Goal: Transaction & Acquisition: Purchase product/service

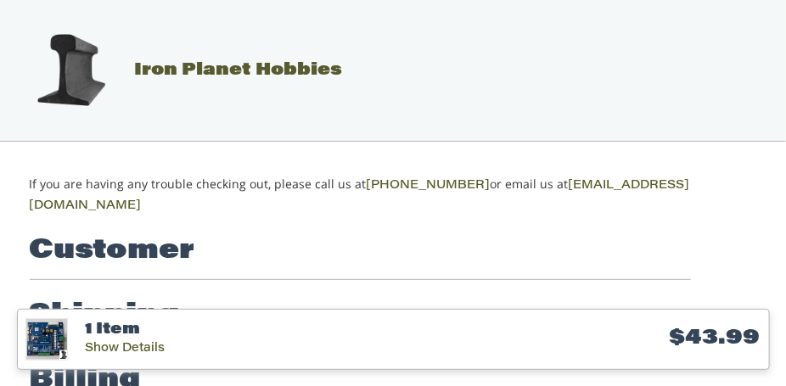
scroll to position [115, 0]
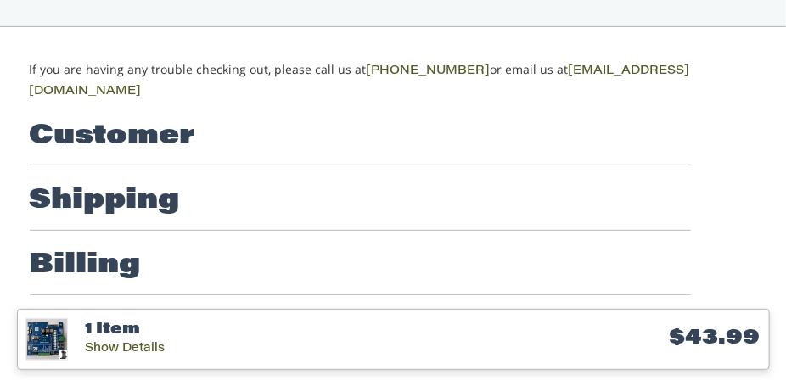
click at [168, 120] on h2 "Customer" at bounding box center [113, 137] width 166 height 34
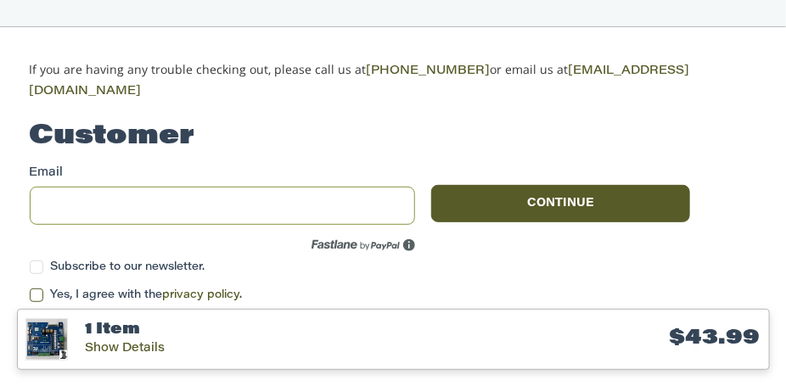
click at [180, 187] on input "Email" at bounding box center [222, 206] width 385 height 38
type input "**********"
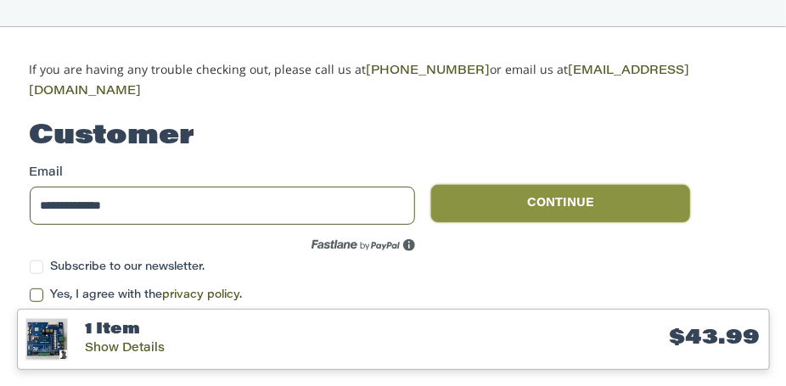
click at [509, 185] on button "Continue" at bounding box center [560, 203] width 259 height 37
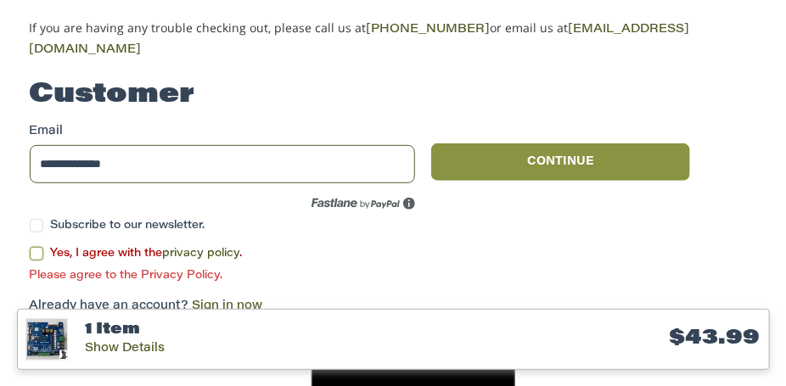
scroll to position [204, 0]
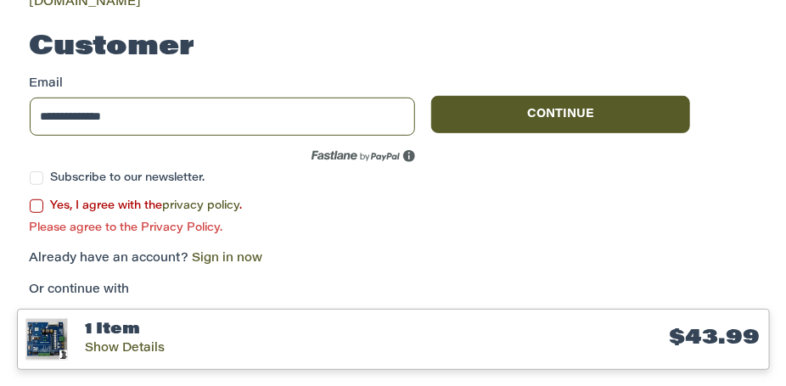
click at [35, 200] on label "Yes, I agree with the privacy policy ." at bounding box center [360, 207] width 661 height 14
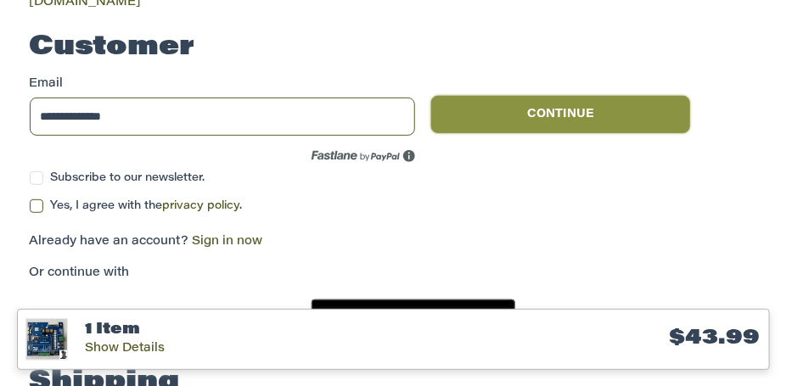
click at [541, 103] on button "Continue" at bounding box center [560, 114] width 259 height 37
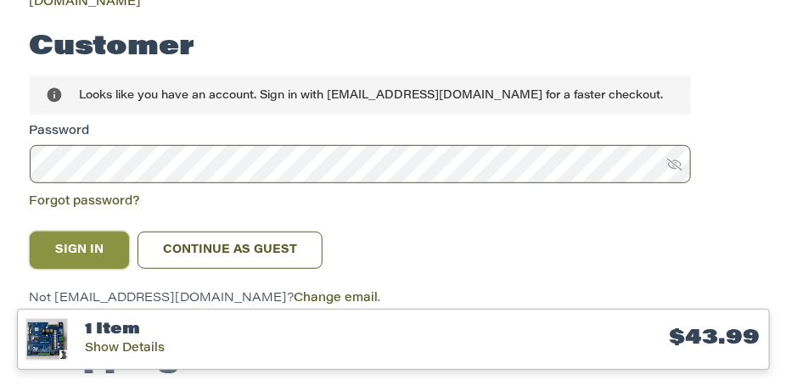
click at [115, 232] on button "Sign In" at bounding box center [80, 250] width 100 height 37
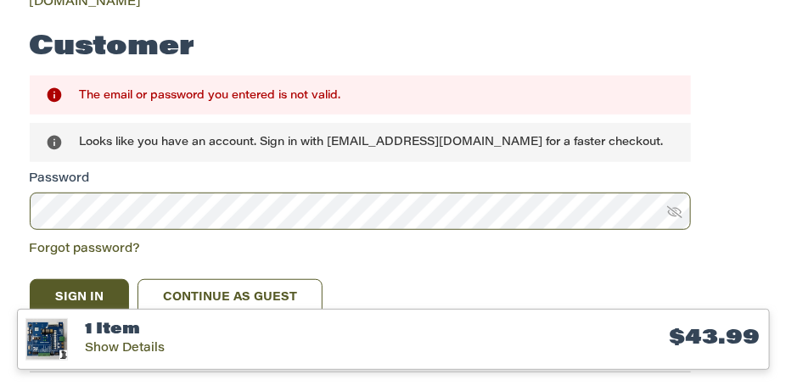
click at [679, 205] on icon at bounding box center [674, 212] width 15 height 15
click at [30, 279] on button "Sign In" at bounding box center [80, 297] width 100 height 37
click at [97, 283] on button "Sign In" at bounding box center [80, 297] width 100 height 37
click at [89, 244] on link "Forgot password?" at bounding box center [85, 250] width 111 height 12
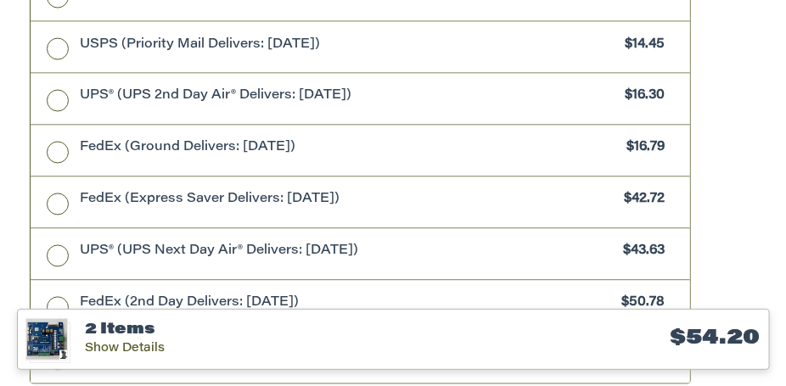
scroll to position [861, 0]
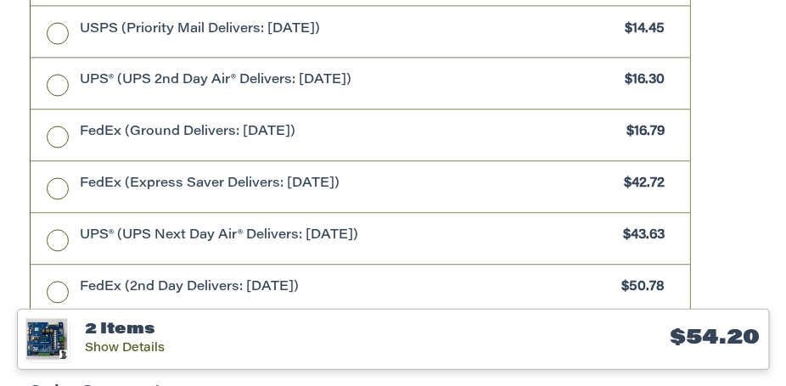
click at [93, 334] on h3 "2 Items" at bounding box center [254, 331] width 338 height 20
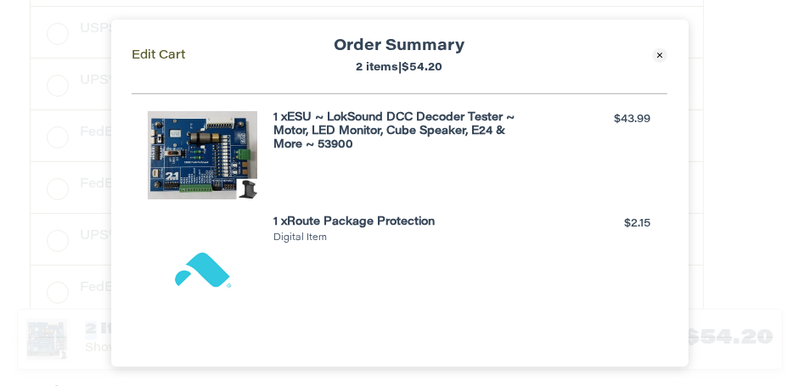
click at [655, 54] on icon at bounding box center [660, 55] width 15 height 15
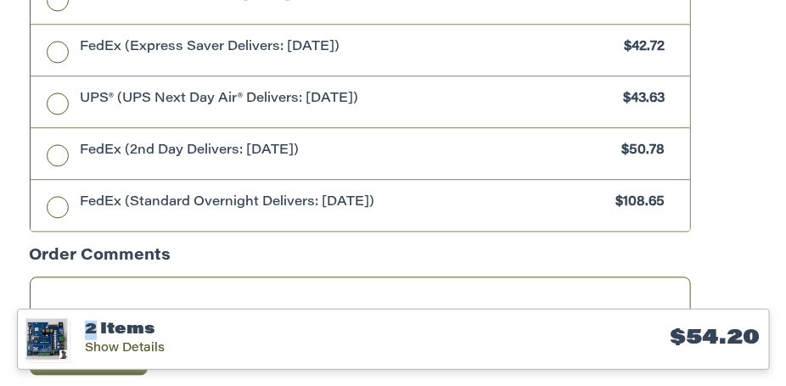
scroll to position [1114, 0]
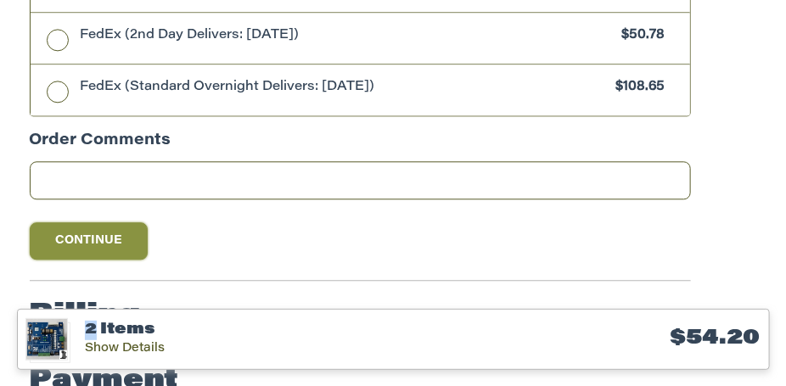
click at [72, 222] on button "Continue" at bounding box center [89, 240] width 119 height 37
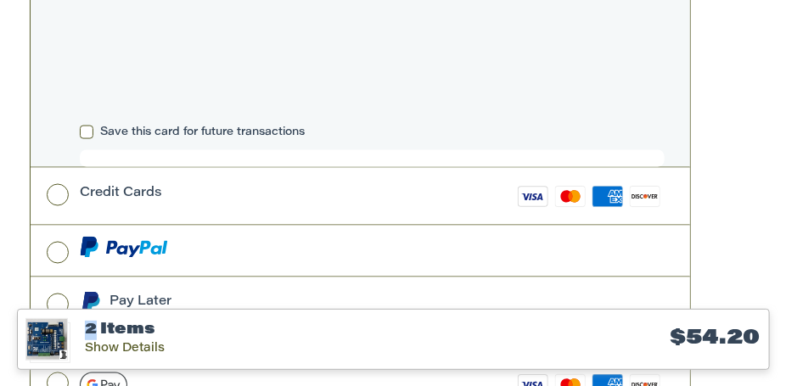
scroll to position [813, 0]
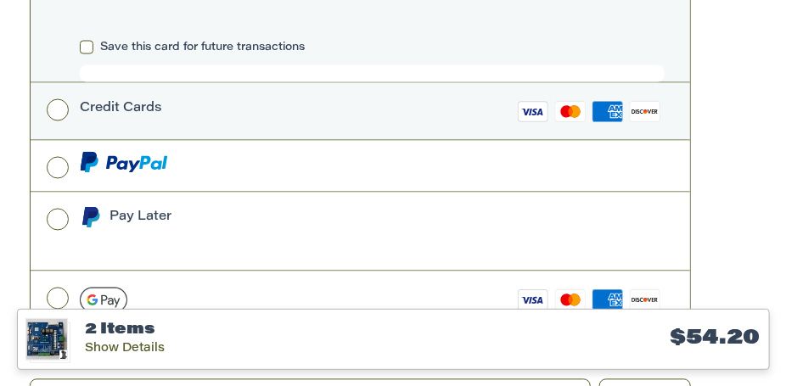
click at [546, 102] on rect at bounding box center [534, 112] width 30 height 20
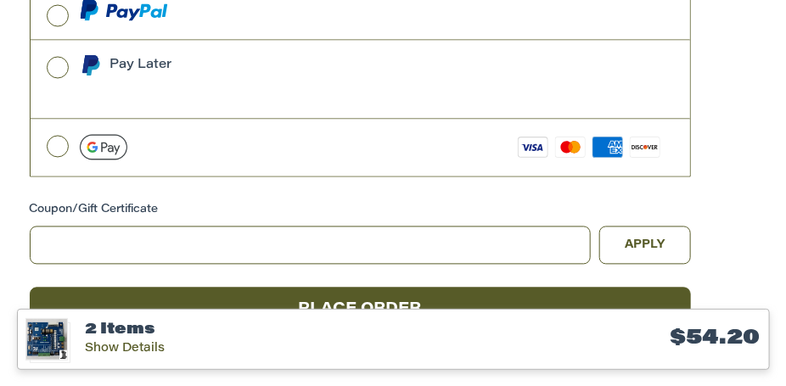
scroll to position [935, 0]
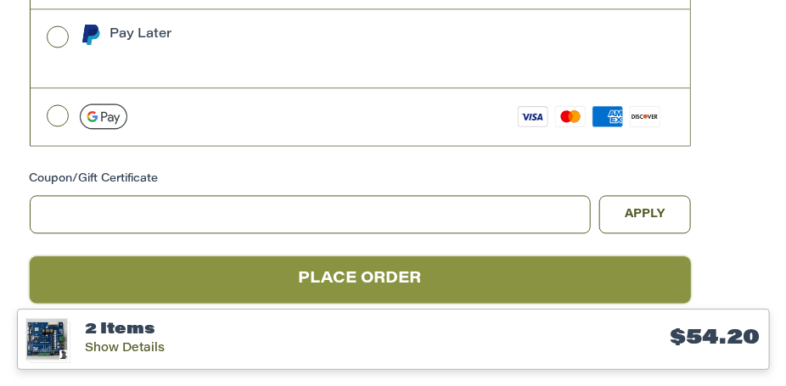
click at [521, 257] on button "Place Order" at bounding box center [360, 280] width 661 height 47
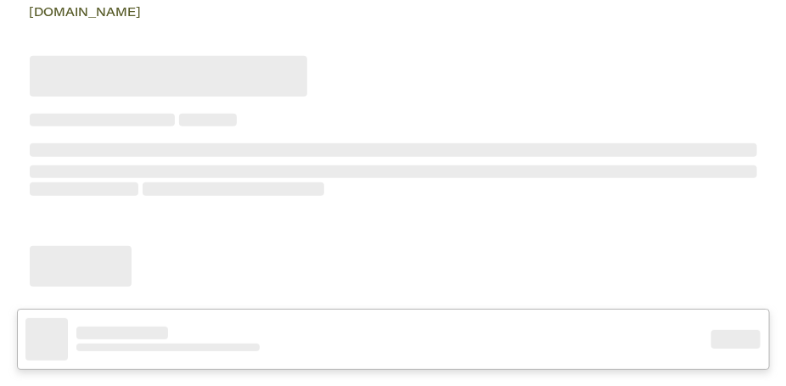
scroll to position [169, 0]
